Goal: Browse casually

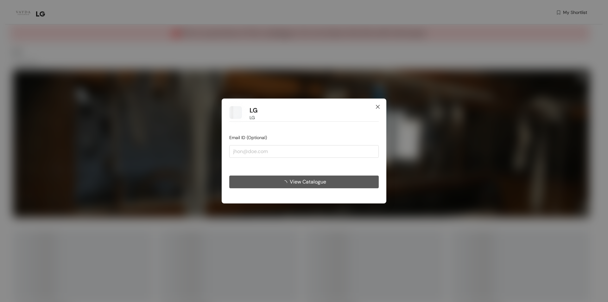
click at [379, 106] on icon "close" at bounding box center [378, 107] width 4 height 4
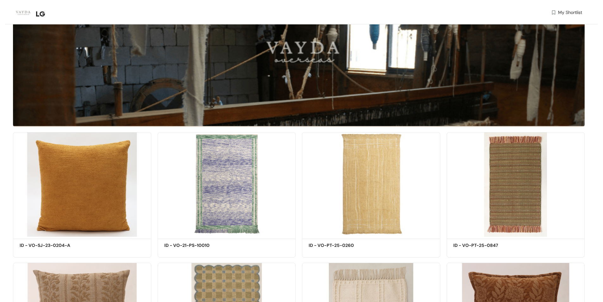
scroll to position [158, 0]
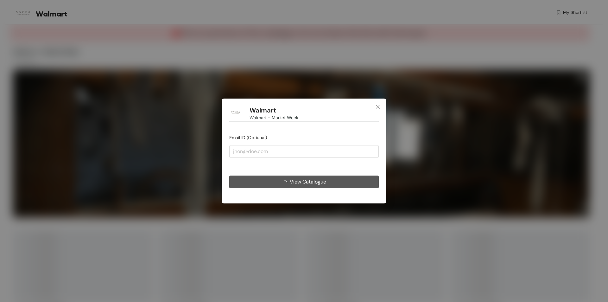
click at [311, 180] on span "View Catalogue" at bounding box center [308, 182] width 36 height 8
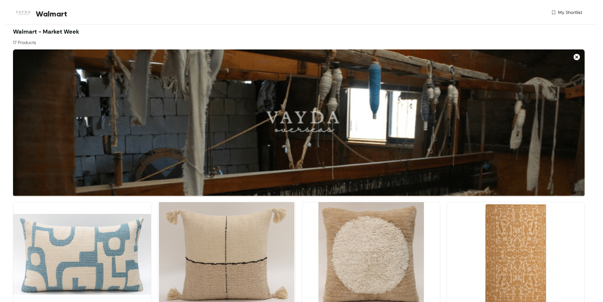
scroll to position [32, 0]
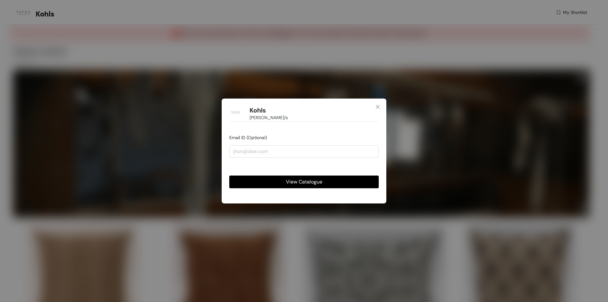
click at [321, 184] on span "View Catalogue" at bounding box center [304, 182] width 36 height 8
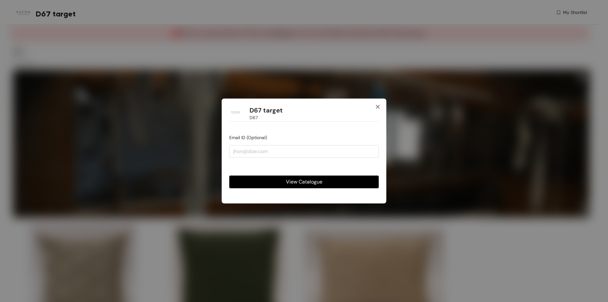
click at [381, 107] on span "Close" at bounding box center [377, 106] width 17 height 17
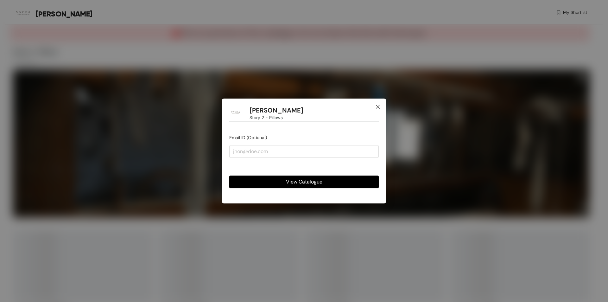
click at [377, 103] on span "Close" at bounding box center [377, 106] width 17 height 17
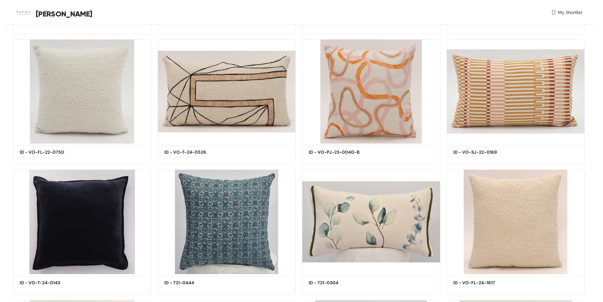
scroll to position [959, 0]
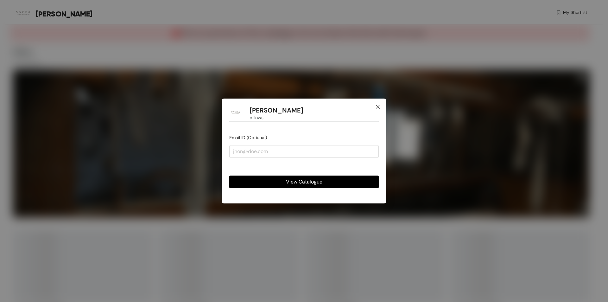
click at [376, 106] on icon "close" at bounding box center [377, 106] width 5 height 5
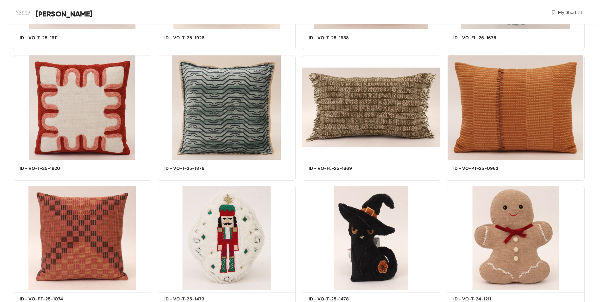
scroll to position [1646, 0]
